Goal: Information Seeking & Learning: Learn about a topic

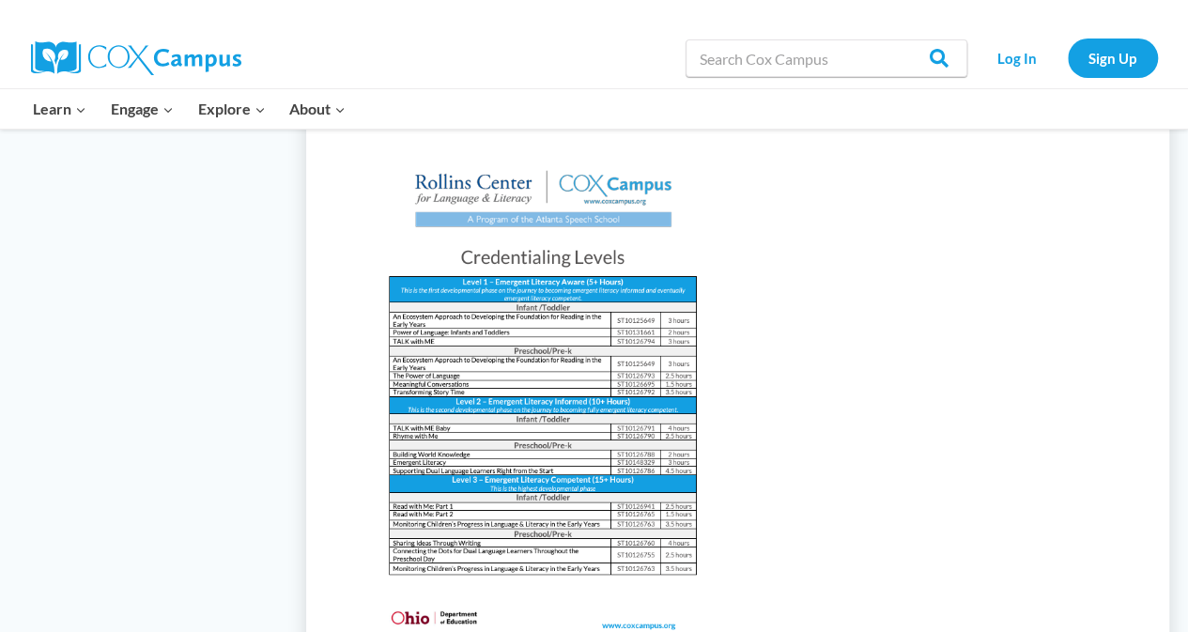
scroll to position [1870, 0]
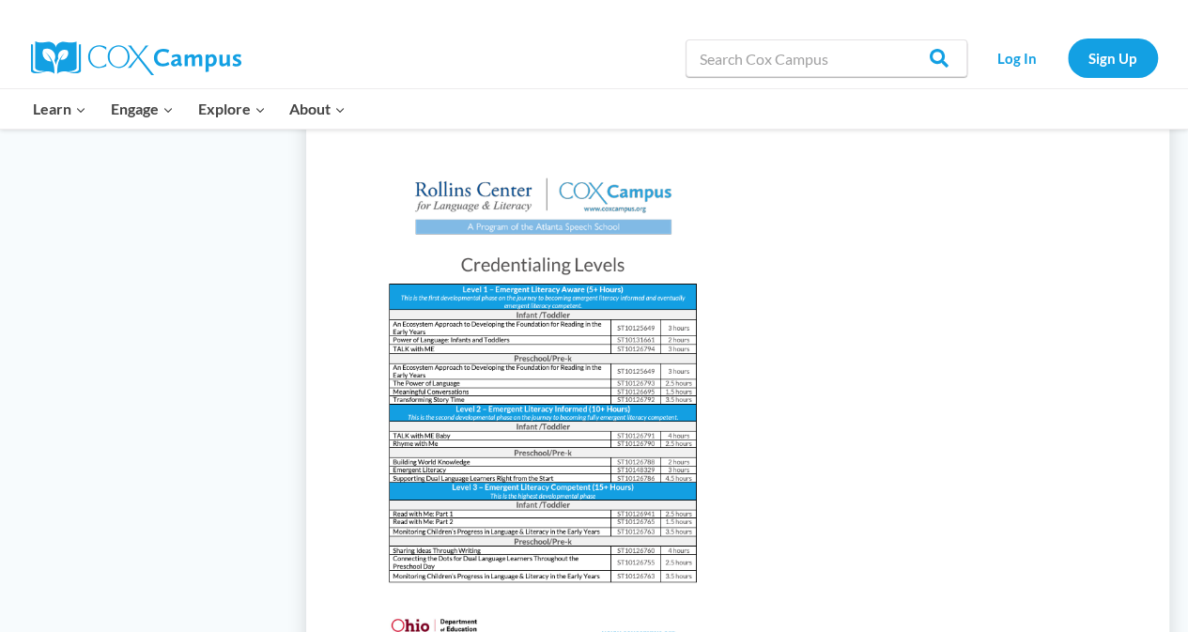
click at [642, 439] on img at bounding box center [543, 402] width 398 height 516
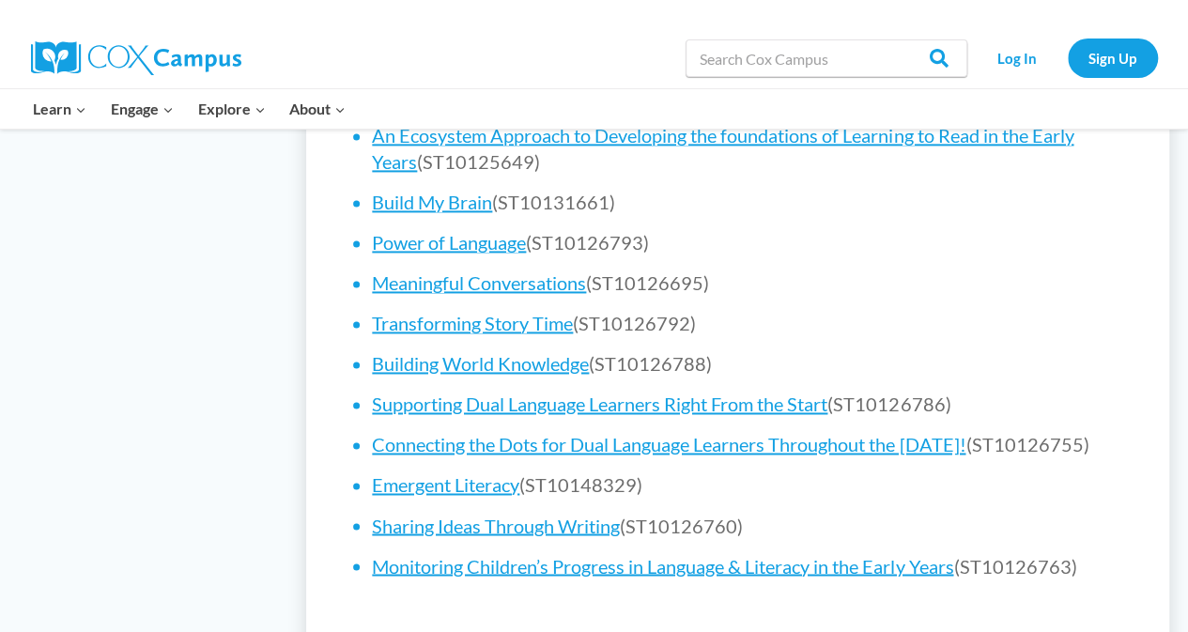
scroll to position [1294, 0]
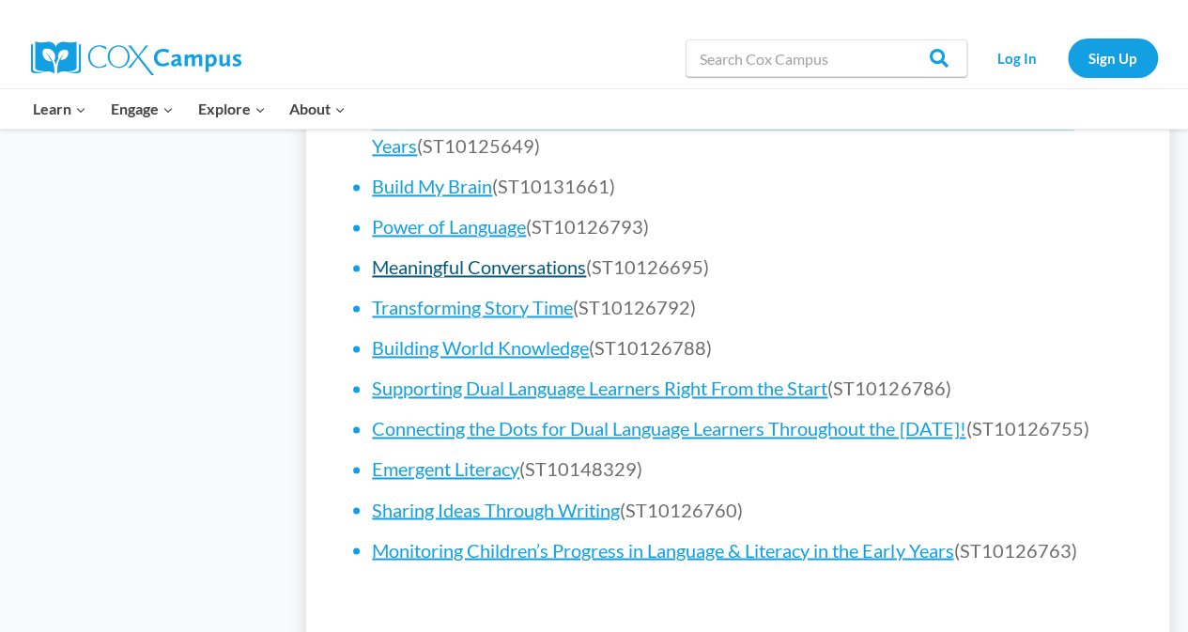
click at [516, 255] on link "Meaningful Conversations" at bounding box center [479, 266] width 214 height 23
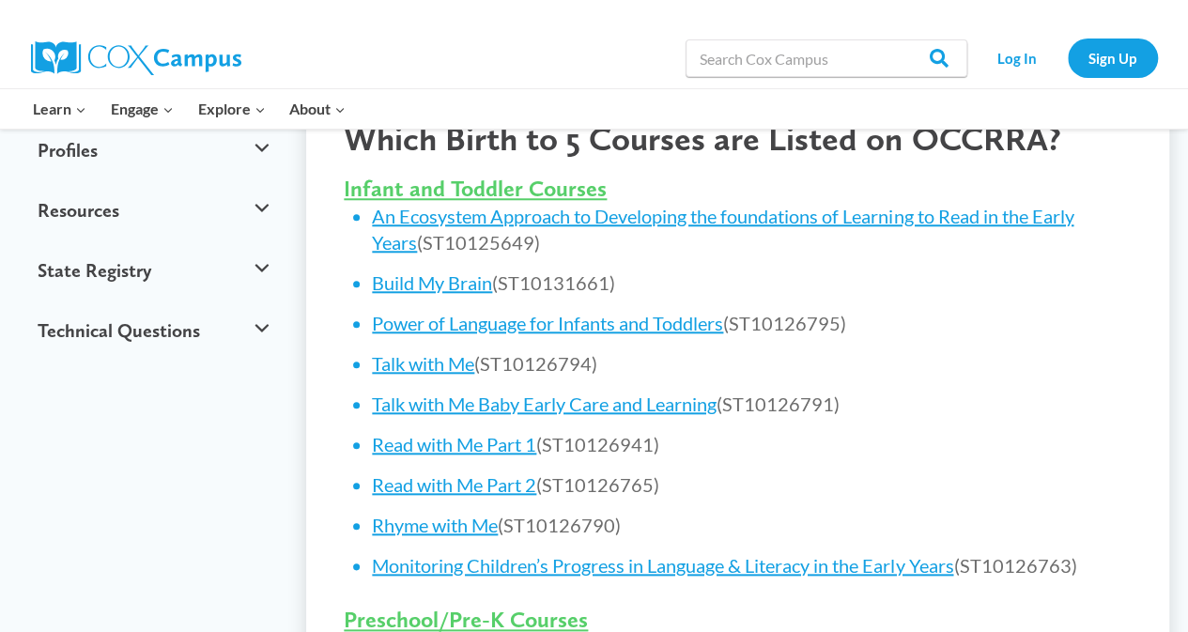
scroll to position [766, 0]
click at [459, 352] on link "Talk with Me" at bounding box center [423, 363] width 102 height 23
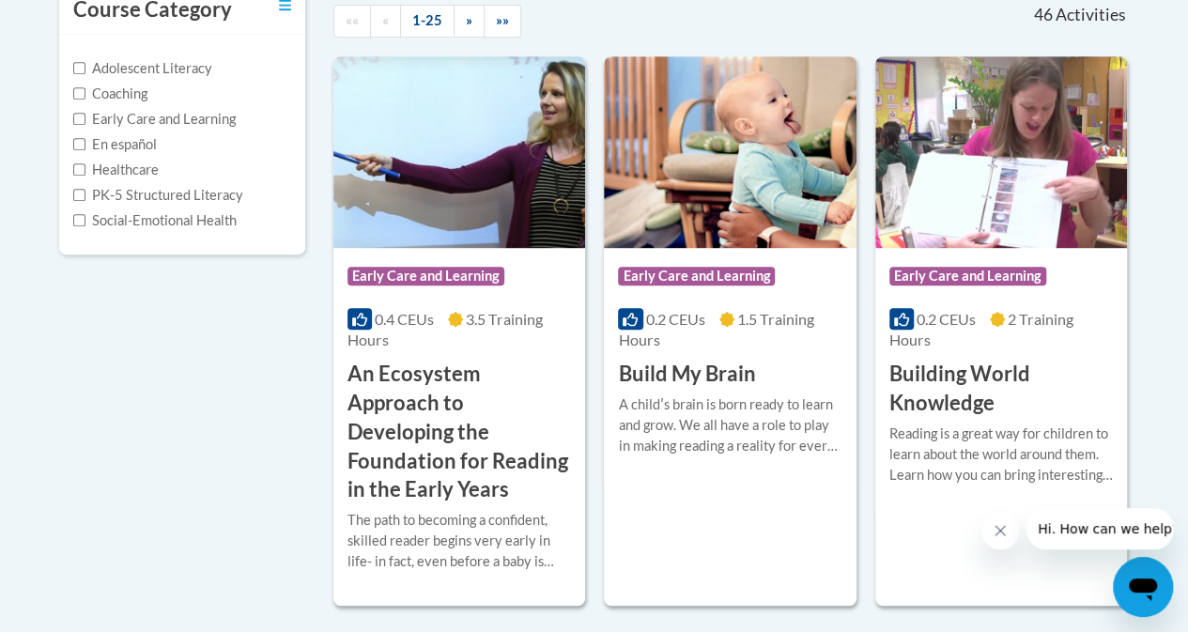
scroll to position [440, 0]
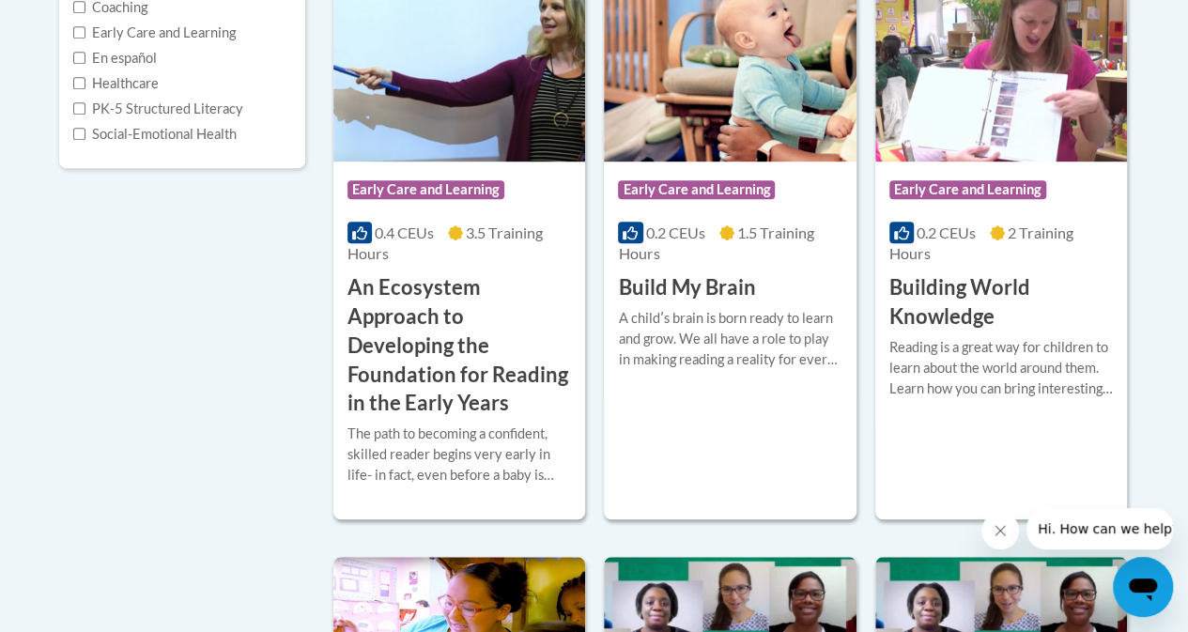
scroll to position [447, 0]
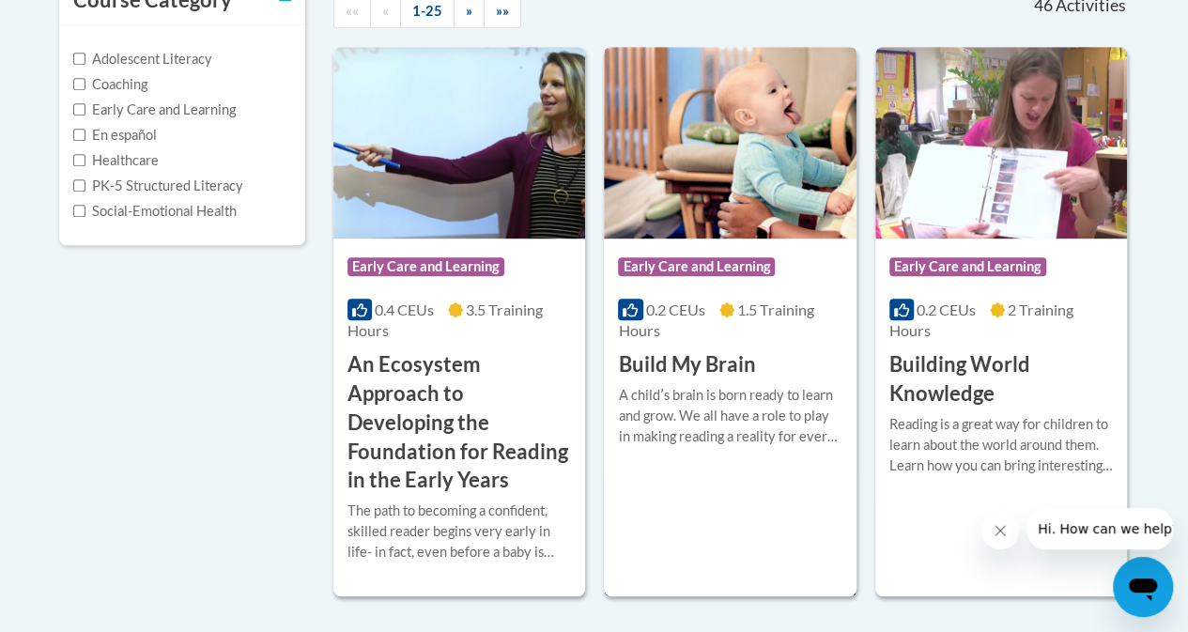
click at [746, 365] on h3 "Build My Brain" at bounding box center [686, 364] width 137 height 29
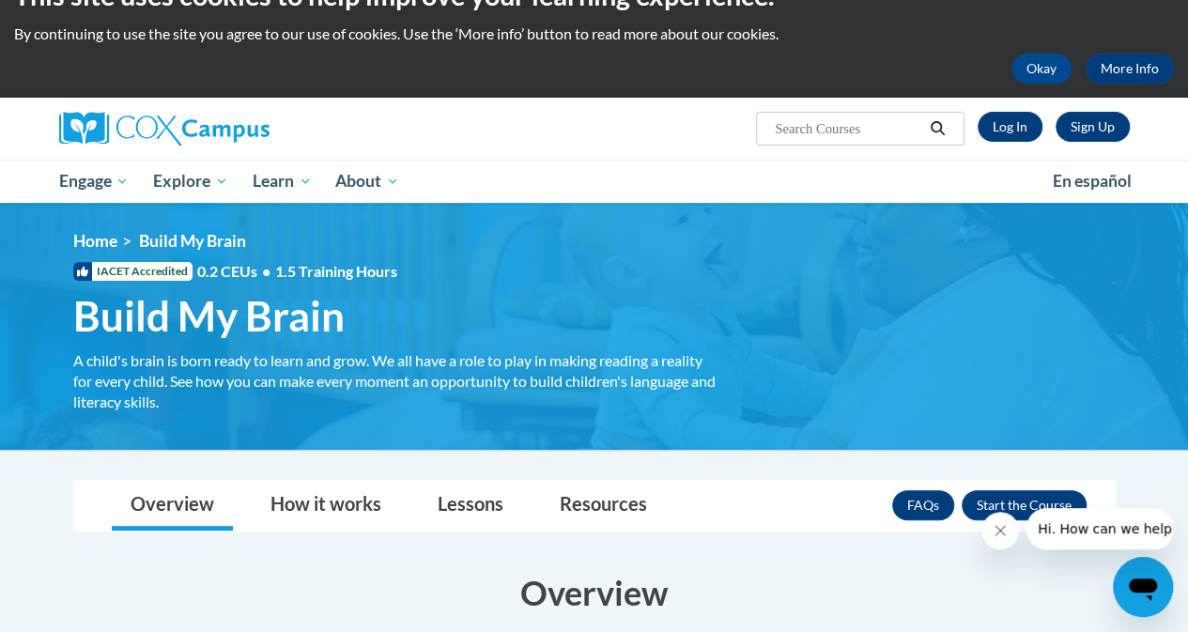
scroll to position [38, 0]
